Goal: Information Seeking & Learning: Learn about a topic

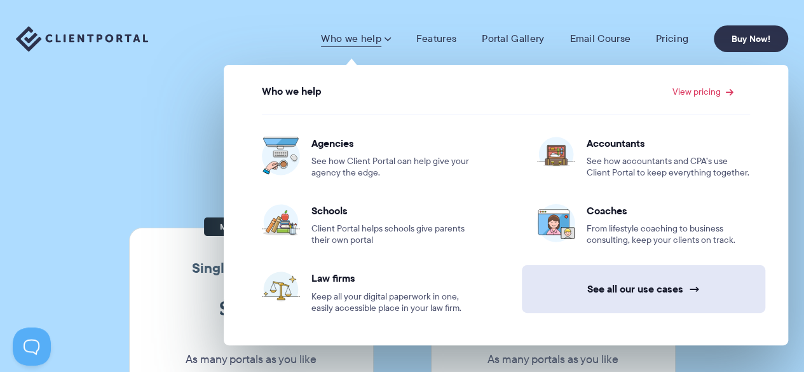
click at [613, 294] on link "See all our use cases →" at bounding box center [643, 289] width 243 height 48
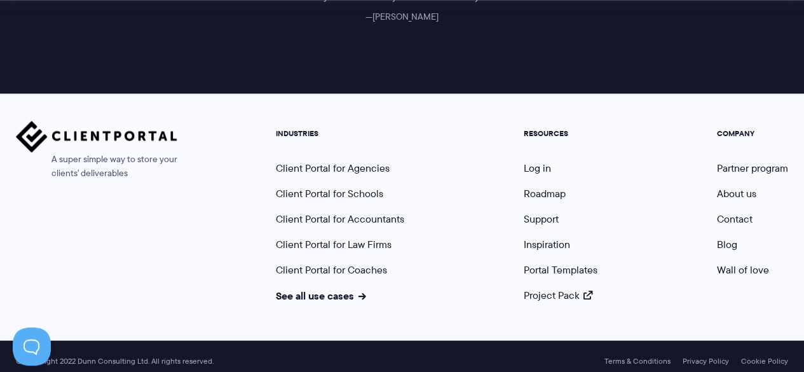
scroll to position [1291, 0]
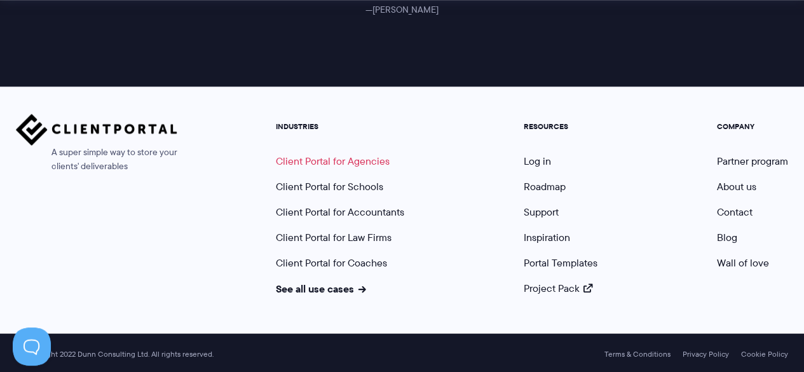
click at [357, 158] on link "Client Portal for Agencies" at bounding box center [333, 161] width 114 height 15
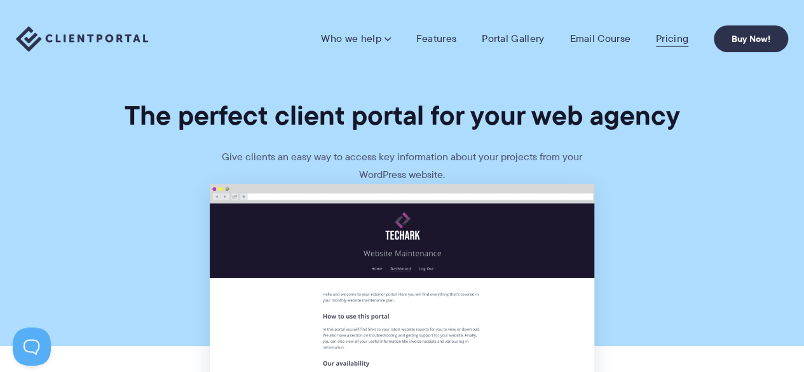
click at [671, 37] on link "Pricing" at bounding box center [672, 38] width 32 height 13
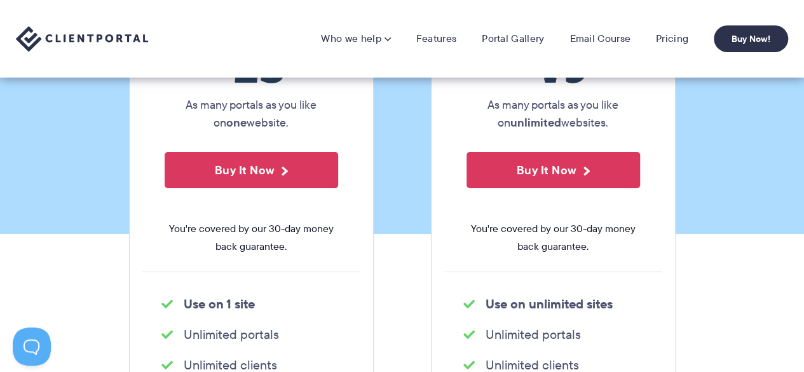
scroll to position [191, 0]
